Goal: Check status

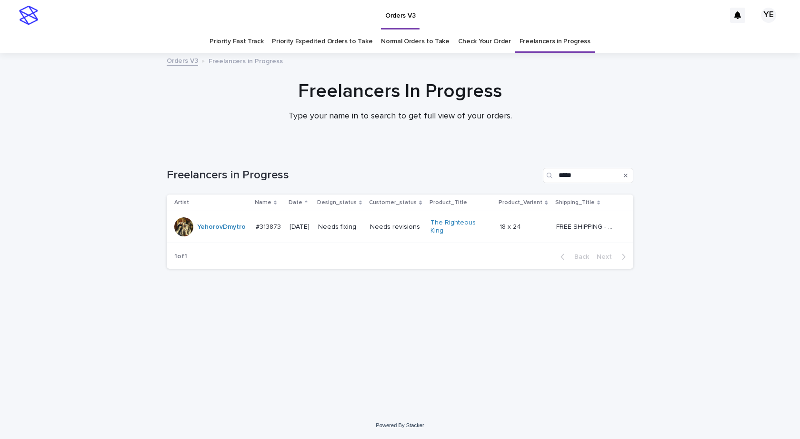
click at [412, 341] on div "Loading... Saving… Loading... Saving… Freelancers in Progress ***** Artist Name…" at bounding box center [400, 268] width 476 height 239
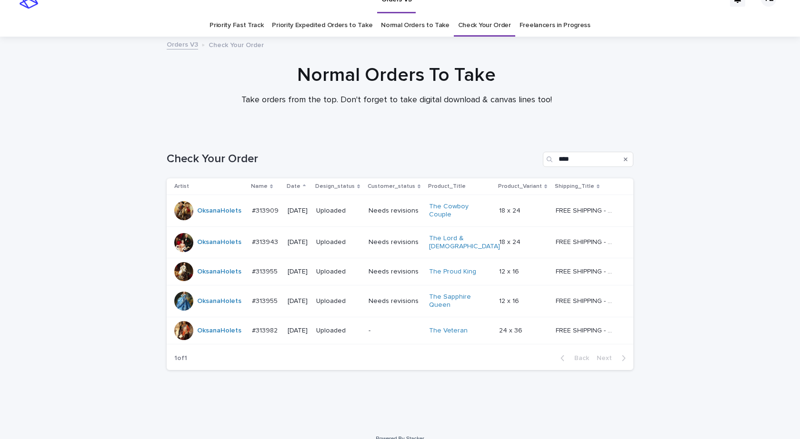
scroll to position [25, 0]
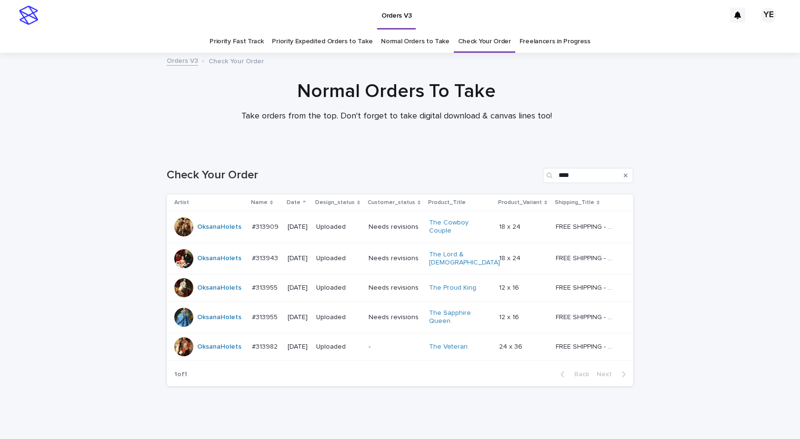
click at [99, 130] on div "Normal Orders To Take Take orders from the top. Don't forget to take digital do…" at bounding box center [396, 105] width 792 height 50
